Goal: Find specific page/section: Find specific page/section

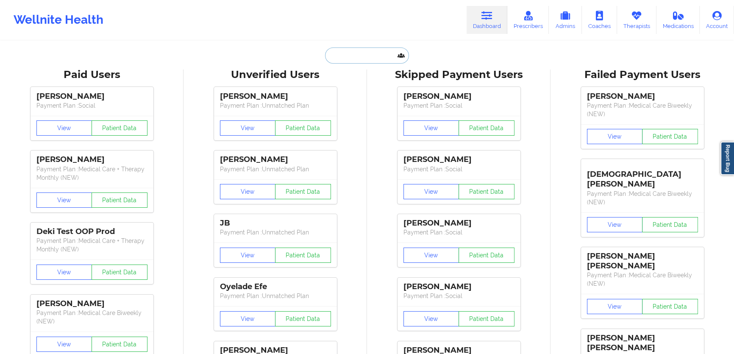
click at [393, 55] on input "text" at bounding box center [367, 55] width 84 height 16
paste input "[EMAIL_ADDRESS][DOMAIN_NAME]"
type input "[EMAIL_ADDRESS][DOMAIN_NAME]"
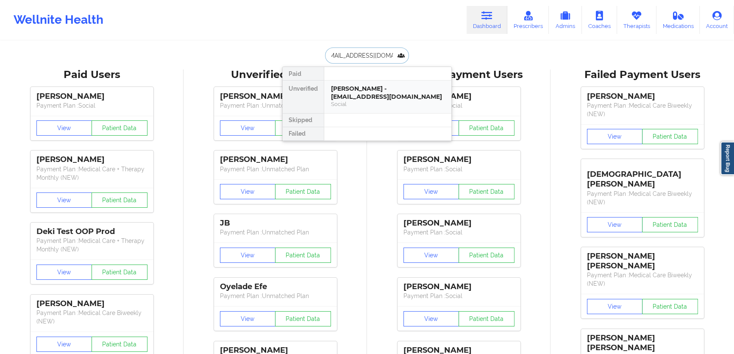
click at [370, 92] on div "[PERSON_NAME] - [EMAIL_ADDRESS][DOMAIN_NAME]" at bounding box center [388, 93] width 114 height 16
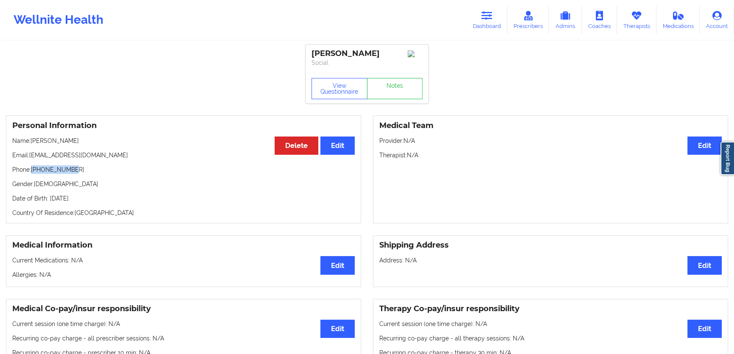
drag, startPoint x: 79, startPoint y: 170, endPoint x: 31, endPoint y: 170, distance: 47.5
click at [31, 170] on p "Phone: [PHONE_NUMBER]" at bounding box center [183, 169] width 343 height 8
copy p "[PHONE_NUMBER]"
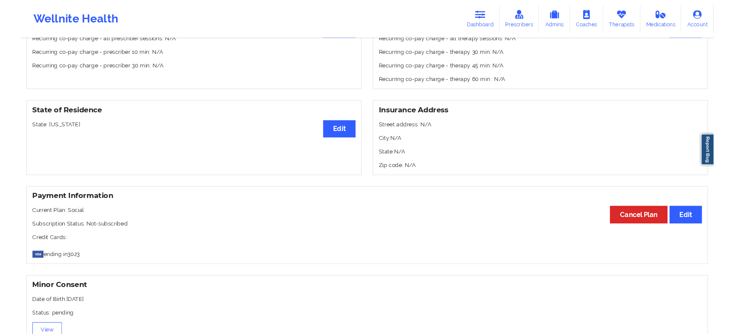
scroll to position [308, 0]
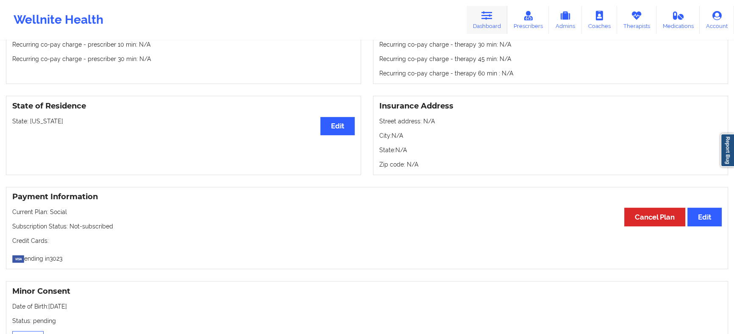
click at [483, 17] on icon at bounding box center [487, 15] width 11 height 9
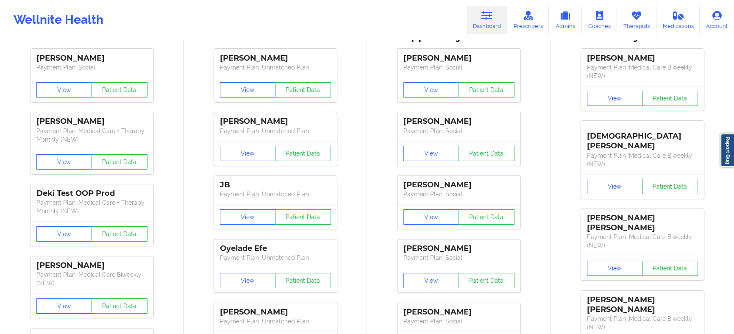
click at [374, 59] on div "[PERSON_NAME] Payment Plan : Social View Patient Data [PERSON_NAME] Payment Pla…" at bounding box center [459, 234] width 178 height 381
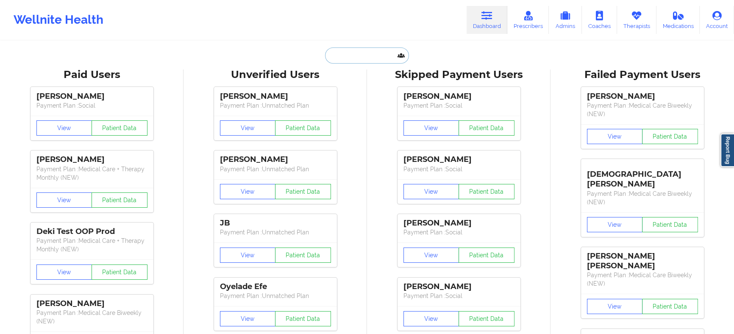
click at [365, 52] on input "text" at bounding box center [367, 55] width 84 height 16
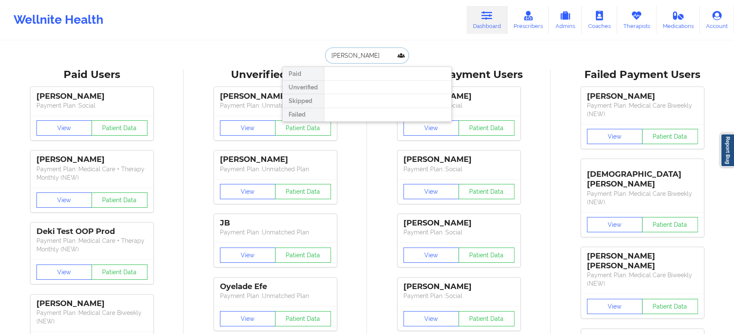
drag, startPoint x: 381, startPoint y: 59, endPoint x: 337, endPoint y: 58, distance: 44.1
click at [337, 58] on input "[PERSON_NAME]" at bounding box center [367, 55] width 84 height 16
type input "jen"
